Goal: Book appointment/travel/reservation

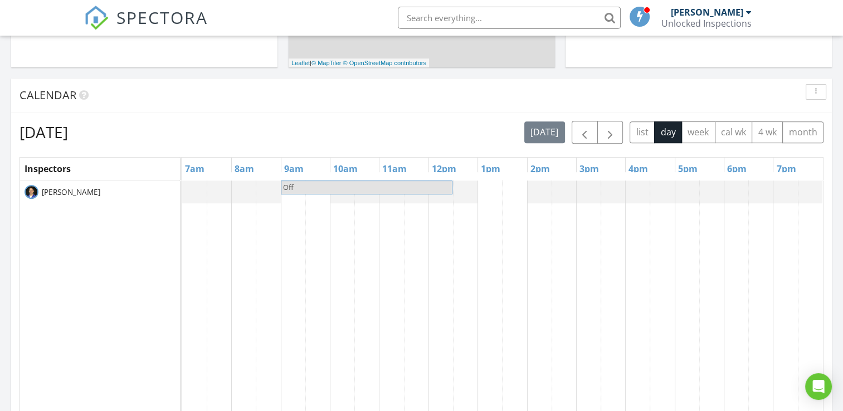
scroll to position [419, 0]
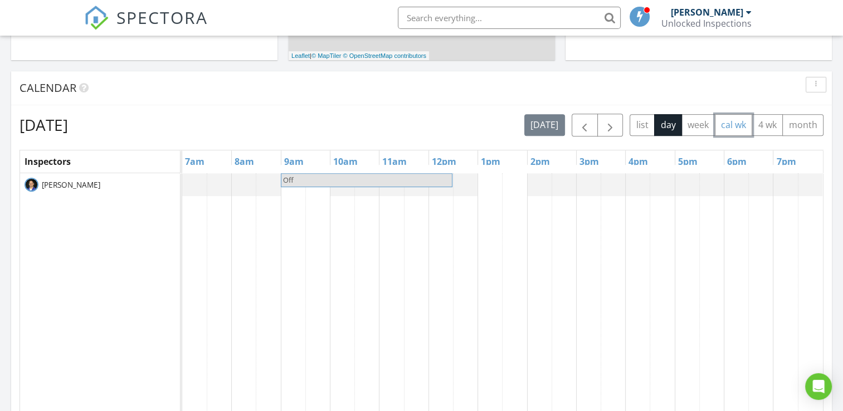
click at [740, 128] on button "cal wk" at bounding box center [734, 125] width 38 height 22
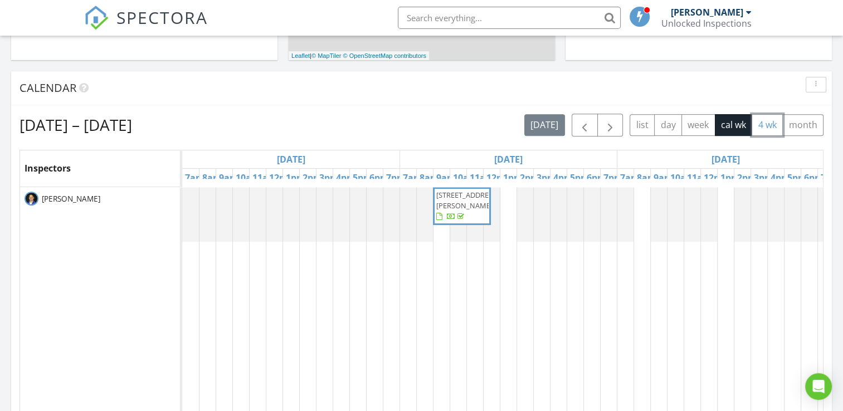
click at [767, 127] on button "4 wk" at bounding box center [767, 125] width 31 height 22
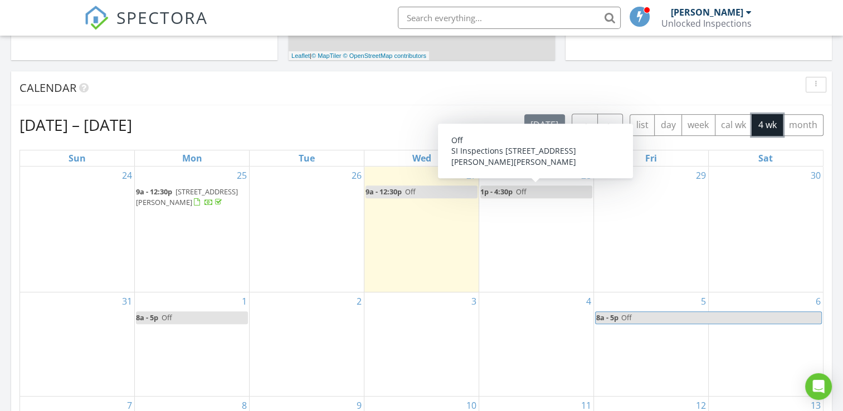
click at [566, 191] on link "1p - 4:30p Off" at bounding box center [536, 192] width 112 height 13
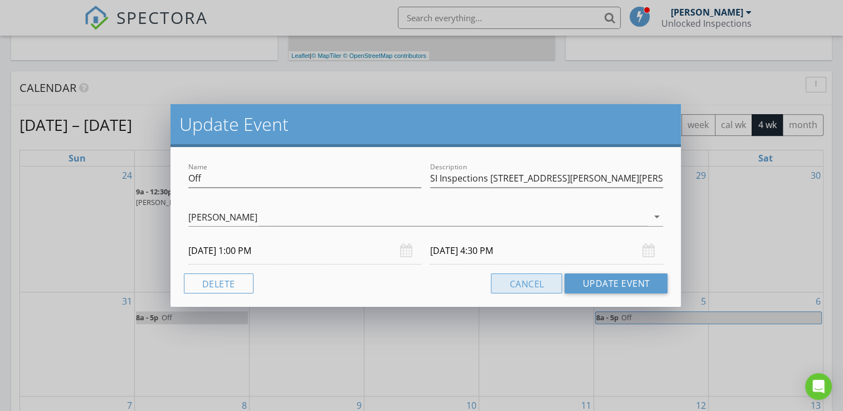
click at [522, 281] on button "Cancel" at bounding box center [526, 284] width 71 height 20
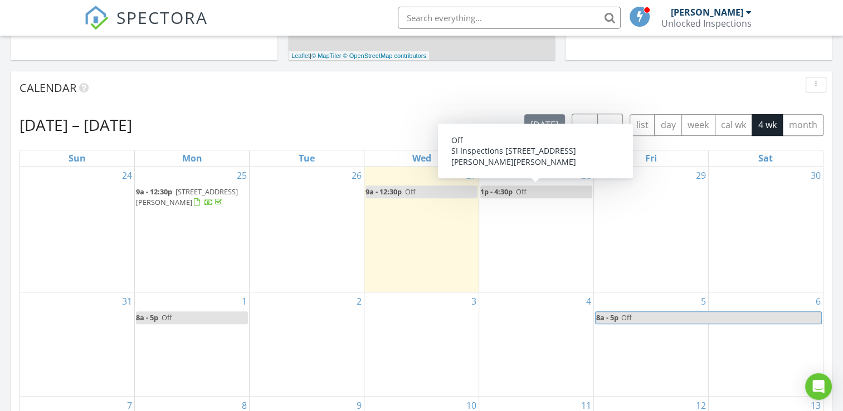
click at [552, 206] on div "28 1p - 4:30p Off" at bounding box center [536, 230] width 114 height 126
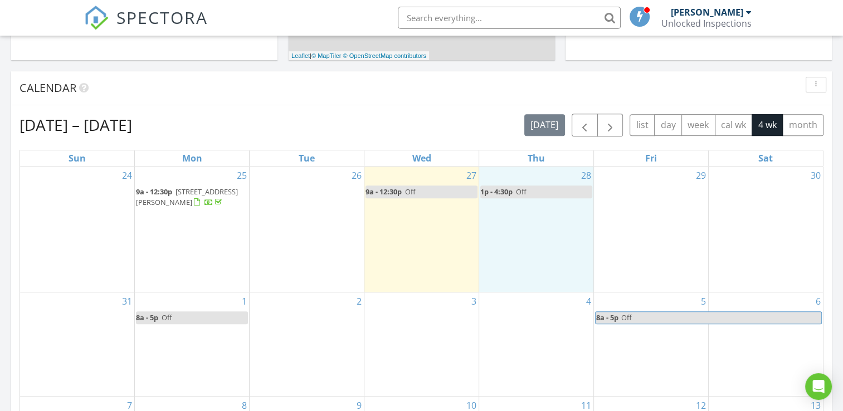
click at [530, 188] on link "1p - 4:30p Off" at bounding box center [536, 192] width 112 height 13
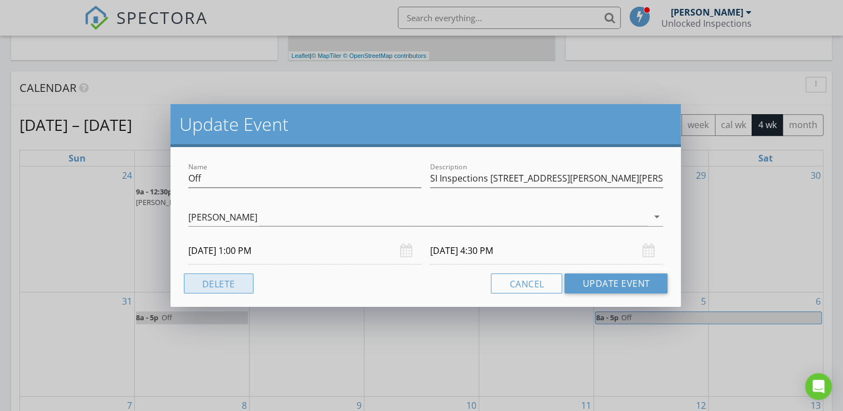
click at [212, 284] on button "Delete" at bounding box center [219, 284] width 70 height 20
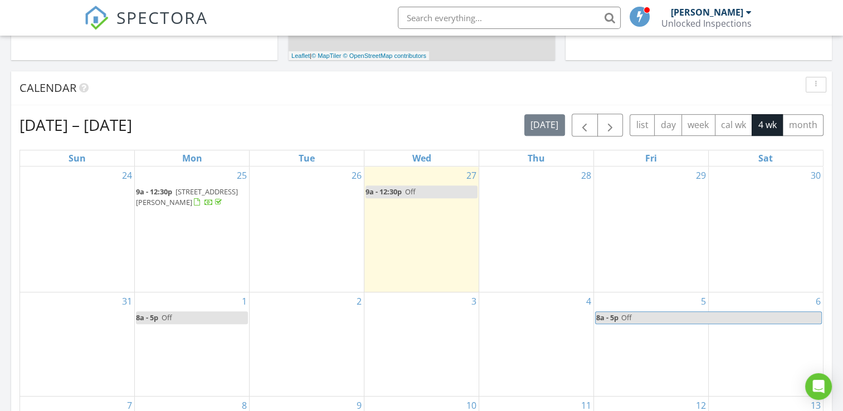
click at [617, 182] on div "29" at bounding box center [651, 230] width 114 height 126
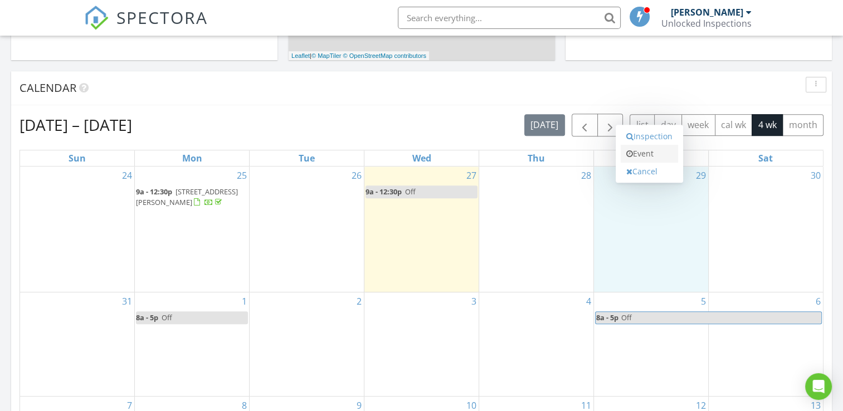
click at [647, 154] on link "Event" at bounding box center [649, 154] width 57 height 18
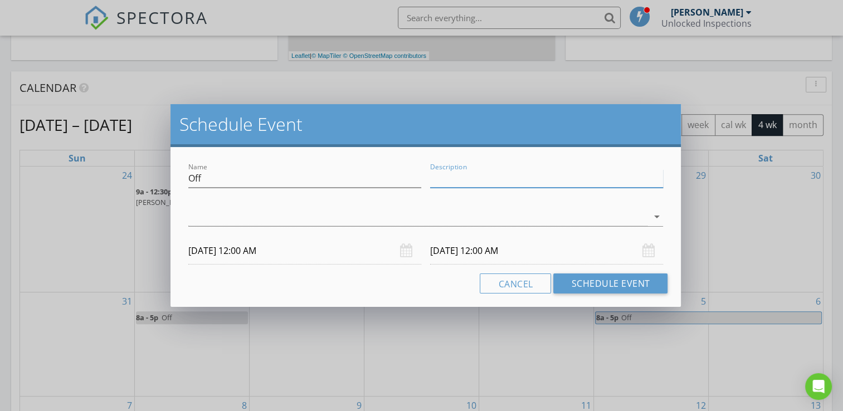
click at [501, 179] on input "Description" at bounding box center [546, 178] width 233 height 18
type input "SI [STREET_ADDRESS][PERSON_NAME][PERSON_NAME]"
click at [655, 217] on icon "arrow_drop_down" at bounding box center [656, 216] width 13 height 13
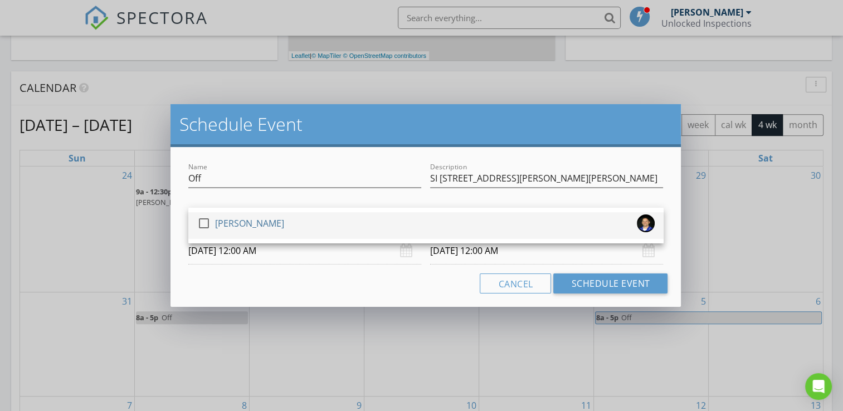
click at [202, 226] on div at bounding box center [204, 223] width 19 height 19
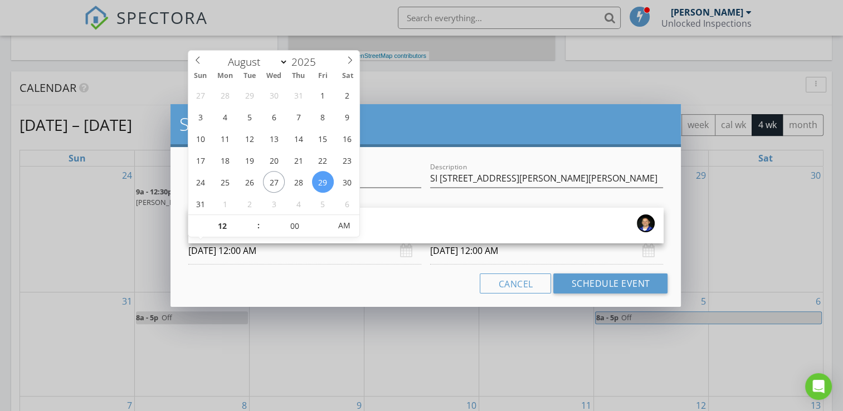
click at [289, 255] on input "[DATE] 12:00 AM" at bounding box center [304, 250] width 233 height 27
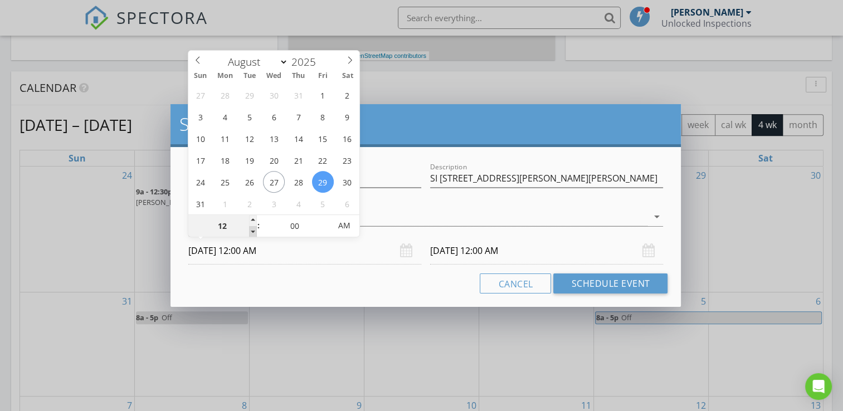
type input "11"
type input "[DATE] 11:00 PM"
click at [249, 231] on span at bounding box center [253, 231] width 8 height 11
type input "10"
type input "[DATE] 10:00 PM"
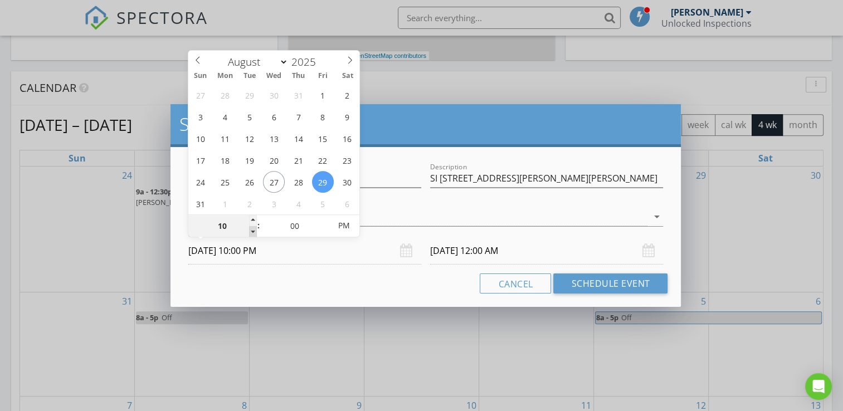
click at [249, 231] on span at bounding box center [253, 231] width 8 height 11
type input "[DATE] 10:00 PM"
click at [249, 231] on div "10" at bounding box center [222, 226] width 69 height 22
type input "09"
type input "[DATE] 9:00 PM"
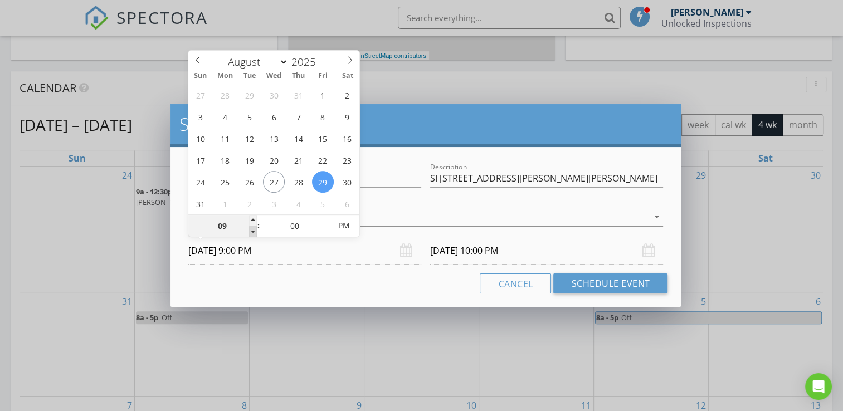
click at [252, 232] on span at bounding box center [253, 231] width 8 height 11
type input "09"
type input "[DATE] 9:00 PM"
type input "[DATE] 9:00 AM"
click at [346, 227] on span "PM" at bounding box center [344, 226] width 31 height 22
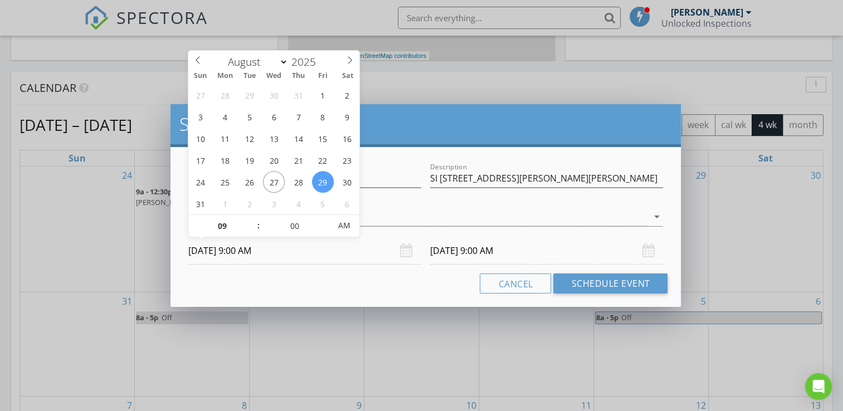
click at [536, 246] on input "[DATE] 9:00 AM" at bounding box center [546, 250] width 233 height 27
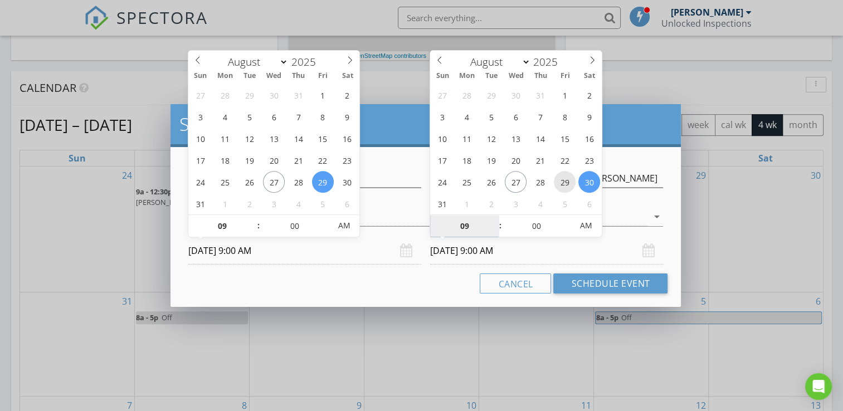
type input "[DATE] 9:00 AM"
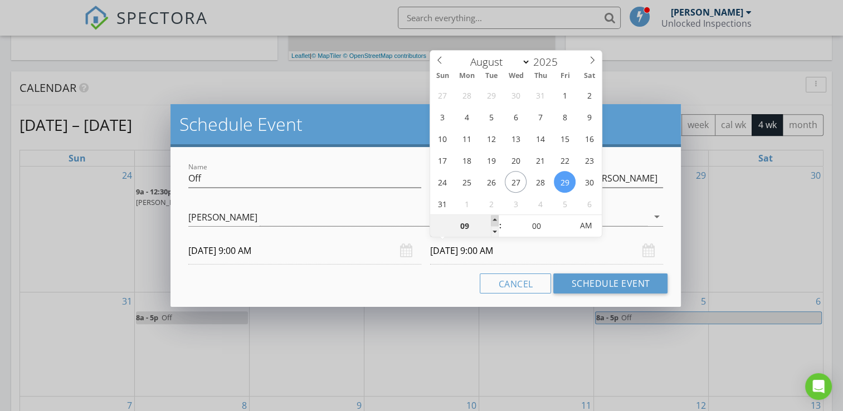
type input "10"
type input "[DATE] 10:00 AM"
click at [494, 218] on span at bounding box center [495, 220] width 8 height 11
type input "11"
type input "[DATE] 11:00 AM"
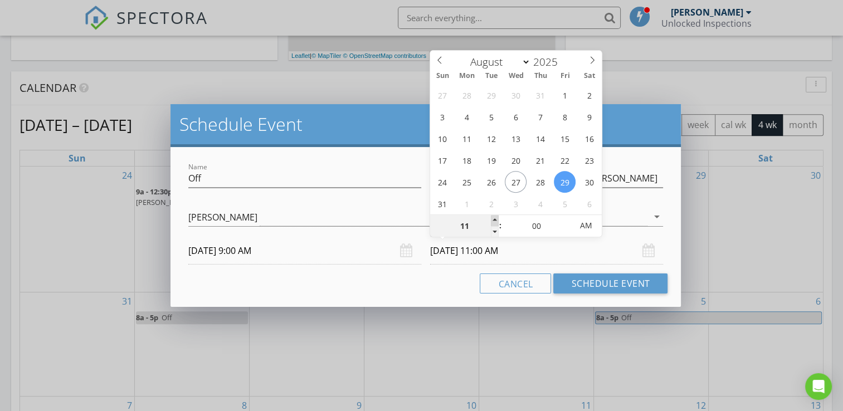
click at [494, 218] on span at bounding box center [495, 220] width 8 height 11
type input "12"
type input "[DATE] 12:00 PM"
click at [494, 218] on span at bounding box center [495, 220] width 8 height 11
type input "05"
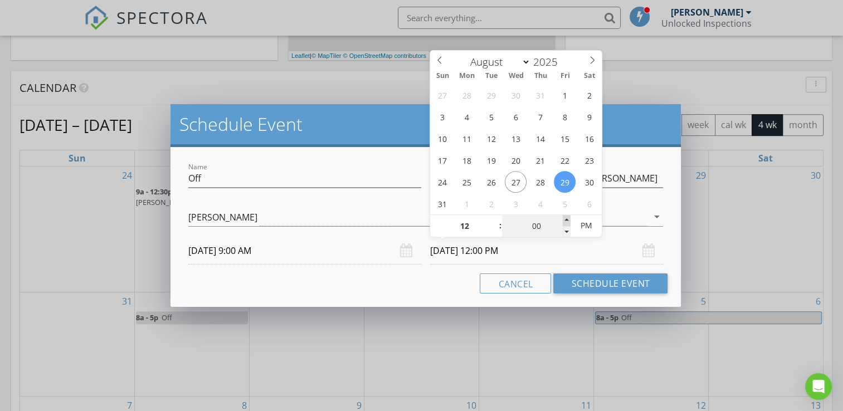
type input "[DATE] 12:05 PM"
click at [565, 218] on span at bounding box center [567, 220] width 8 height 11
type input "10"
type input "[DATE] 12:10 PM"
click at [565, 218] on span at bounding box center [567, 220] width 8 height 11
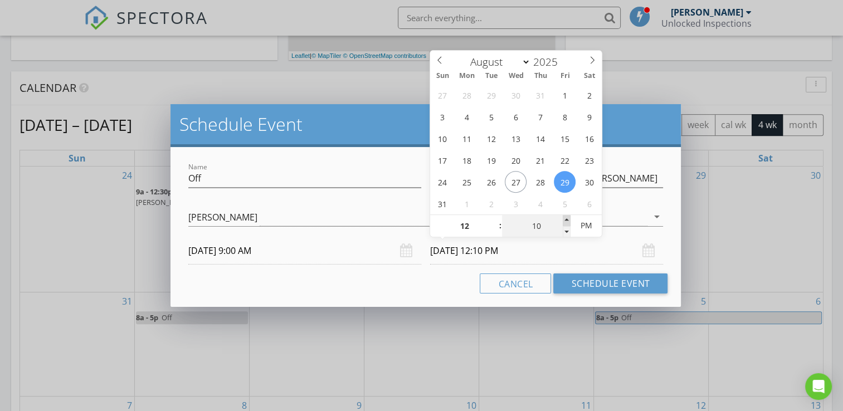
type input "15"
type input "[DATE] 12:15 PM"
click at [565, 218] on span at bounding box center [567, 220] width 8 height 11
type input "20"
type input "[DATE] 12:20 PM"
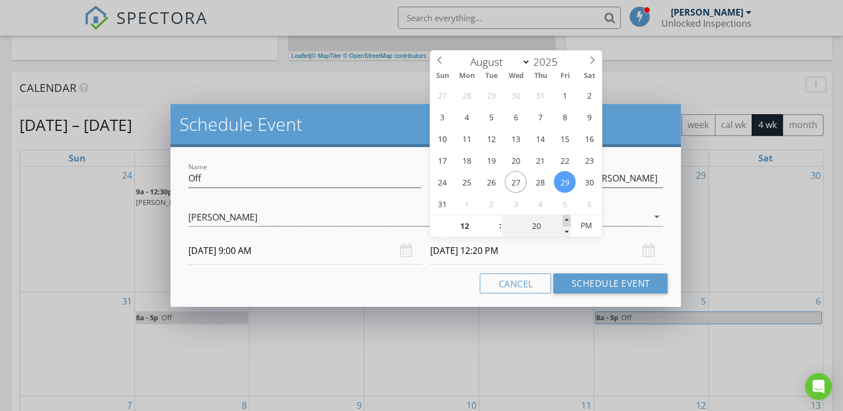
click at [565, 218] on span at bounding box center [567, 220] width 8 height 11
type input "25"
type input "[DATE] 12:25 PM"
click at [565, 218] on span at bounding box center [567, 220] width 8 height 11
type input "30"
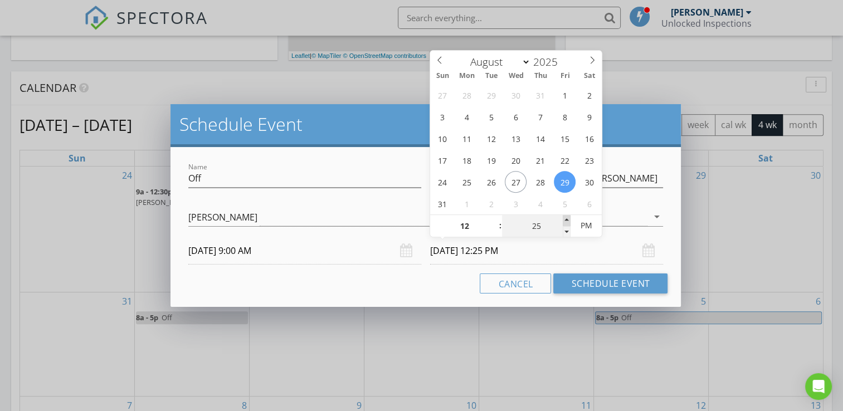
type input "[DATE] 12:30 PM"
click at [565, 218] on span at bounding box center [567, 220] width 8 height 11
click at [588, 283] on button "Schedule Event" at bounding box center [611, 284] width 114 height 20
